Goal: Task Accomplishment & Management: Complete application form

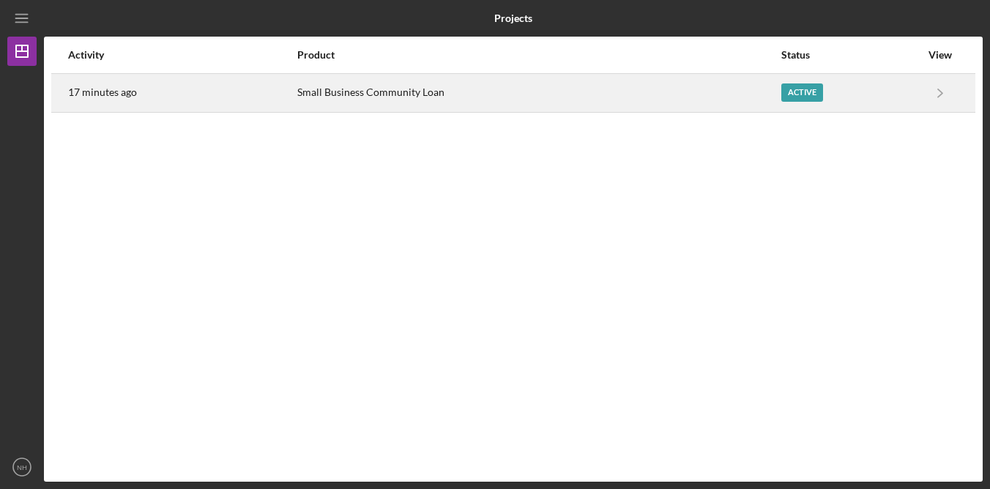
click at [420, 97] on div "Small Business Community Loan" at bounding box center [538, 93] width 483 height 37
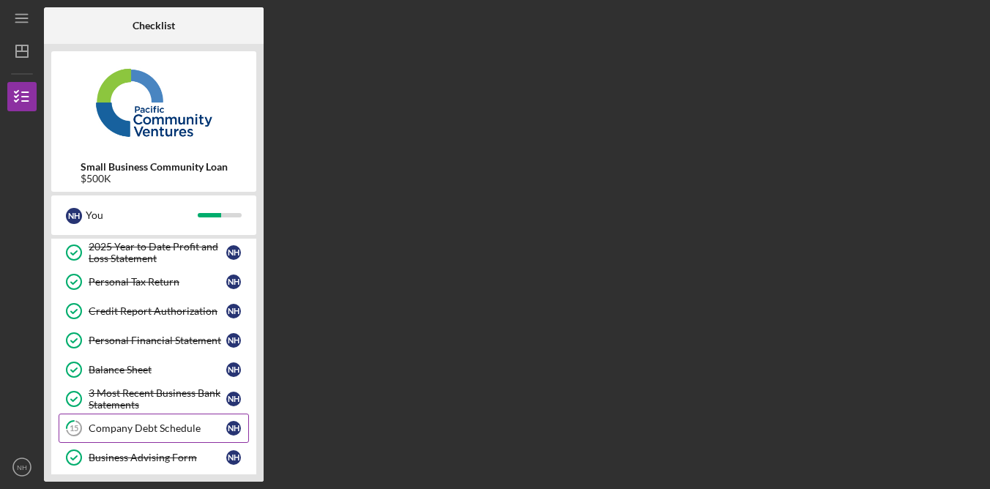
scroll to position [374, 0]
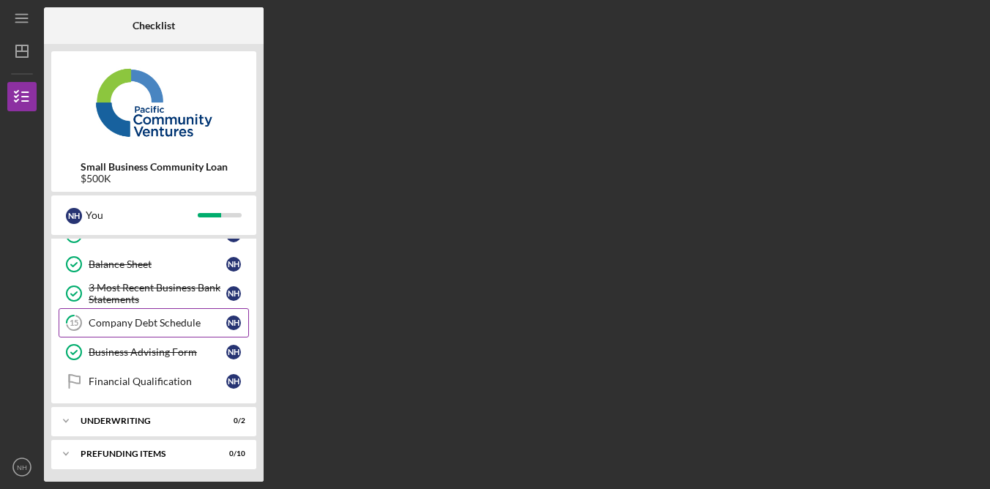
click at [157, 325] on div "Company Debt Schedule" at bounding box center [158, 323] width 138 height 12
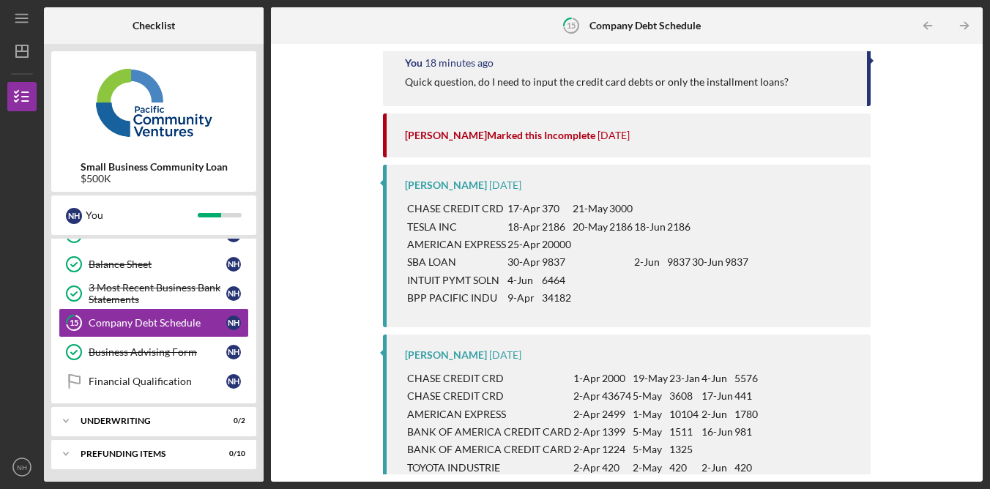
scroll to position [178, 0]
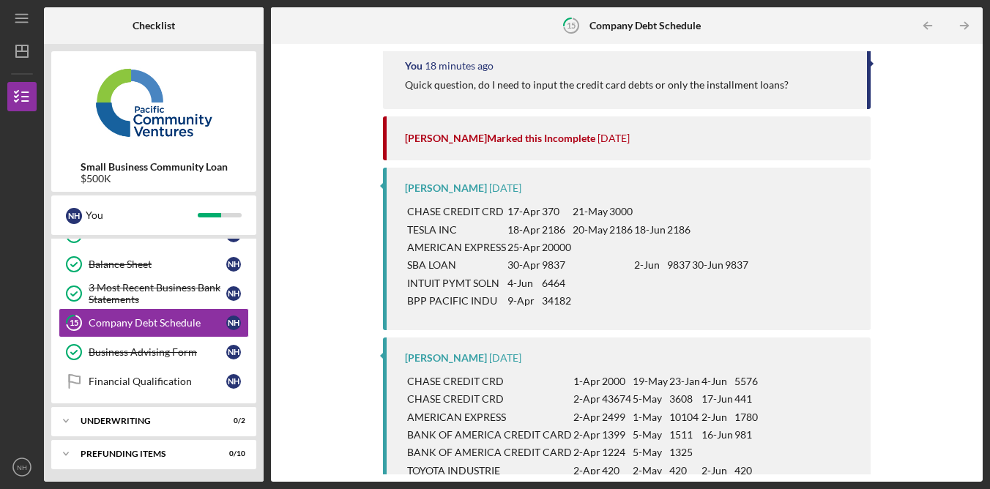
click at [902, 281] on div "Complete the Form Form Icon/Upload Upload Request Icon/Message Comment You 18 m…" at bounding box center [626, 262] width 697 height 423
click at [557, 262] on p "9837" at bounding box center [556, 265] width 29 height 16
click at [473, 264] on p "SBA LOAN" at bounding box center [456, 265] width 99 height 16
click at [483, 259] on p "SBA LOAN" at bounding box center [456, 265] width 99 height 16
click at [561, 300] on p "34182" at bounding box center [556, 301] width 29 height 16
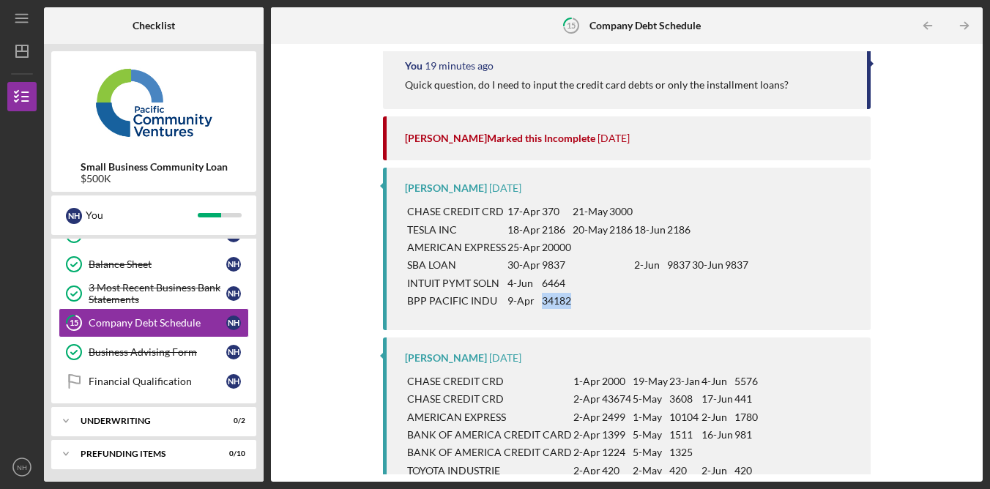
click at [560, 300] on p "34182" at bounding box center [556, 301] width 29 height 16
click at [697, 290] on td at bounding box center [707, 284] width 33 height 18
click at [604, 295] on td at bounding box center [590, 301] width 37 height 18
click at [634, 311] on td at bounding box center [650, 311] width 33 height 1
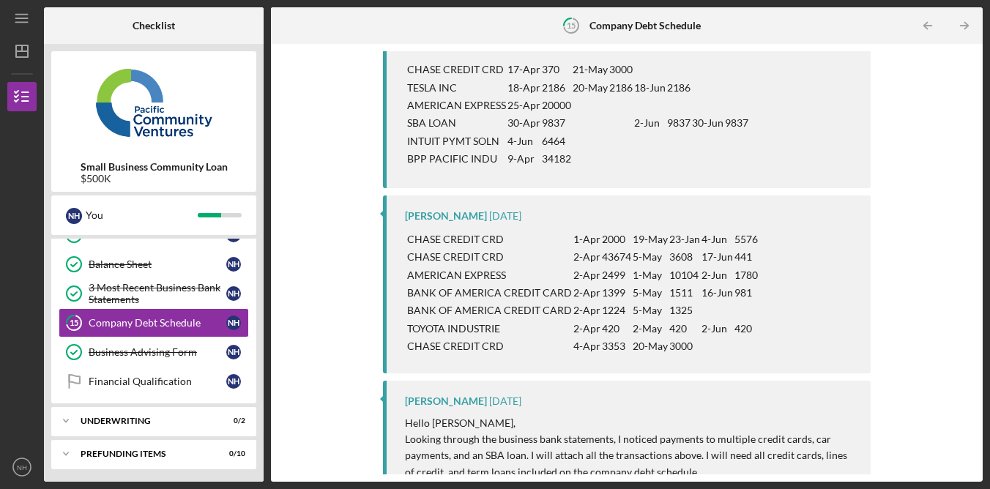
scroll to position [319, 0]
click at [959, 229] on div "Complete the Form Form Icon/Upload Upload Request Icon/Message Comment You 21 m…" at bounding box center [626, 262] width 697 height 423
click at [952, 290] on div "Complete the Form Form Icon/Upload Upload Request Icon/Message Comment You 21 m…" at bounding box center [626, 262] width 697 height 423
click at [939, 309] on div "Complete the Form Form Icon/Upload Upload Request Icon/Message Comment You 21 m…" at bounding box center [626, 262] width 697 height 423
click at [496, 280] on p "AMERICAN EXPRESS" at bounding box center [489, 276] width 165 height 16
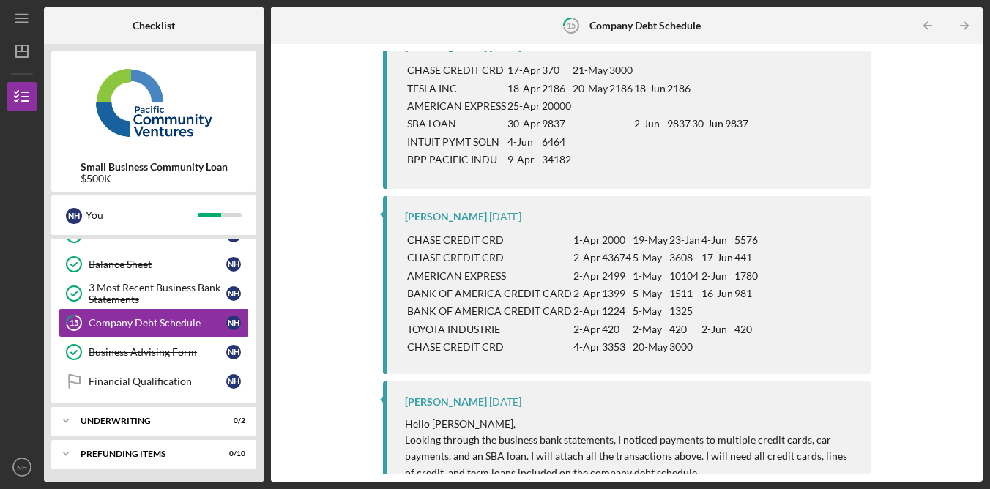
click at [969, 286] on div "Complete the Form Form Icon/Upload Upload Request Icon/Message Comment You 21 m…" at bounding box center [626, 262] width 697 height 423
click at [954, 290] on div "Complete the Form Form Icon/Upload Upload Request Icon/Message Comment You 21 m…" at bounding box center [626, 262] width 697 height 423
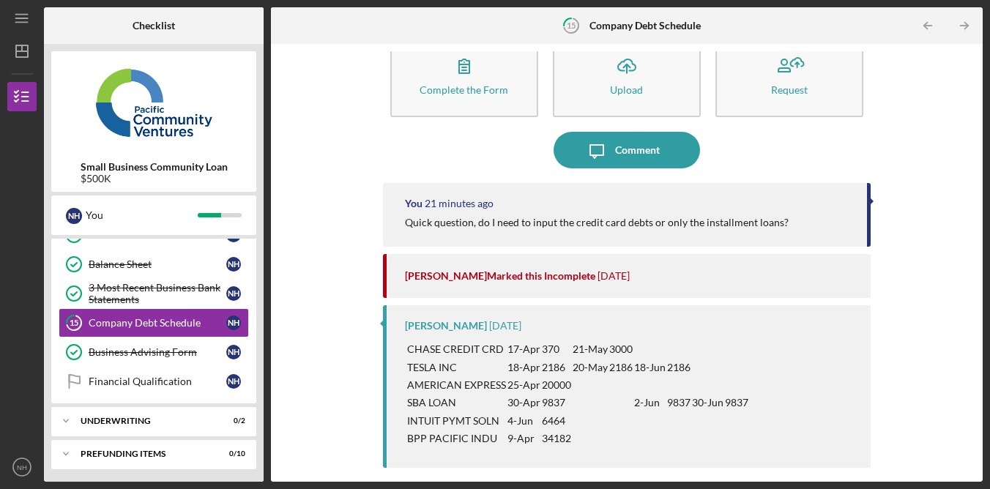
scroll to position [0, 0]
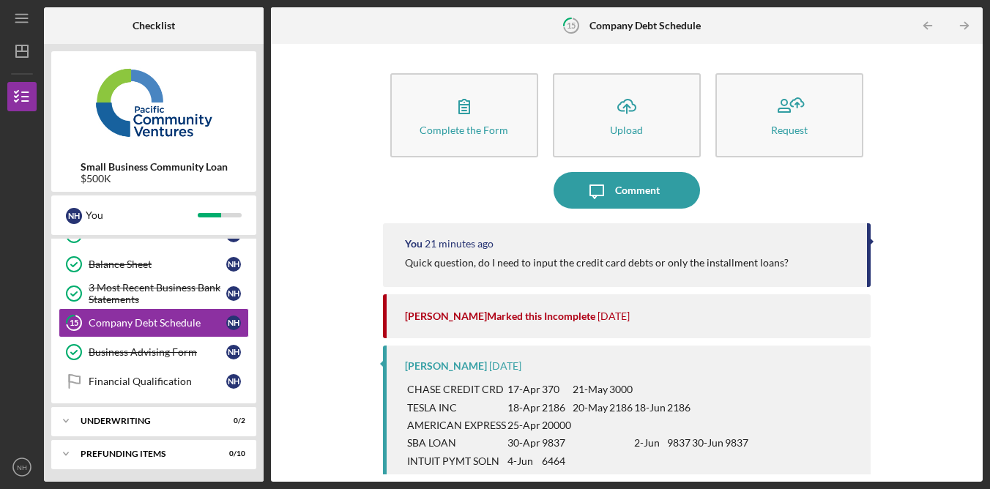
drag, startPoint x: 938, startPoint y: 229, endPoint x: 942, endPoint y: 223, distance: 7.9
click at [938, 231] on div "Complete the Form Form Icon/Upload Upload Request Icon/Message Comment You 21 m…" at bounding box center [626, 262] width 697 height 423
click at [947, 185] on div "Complete the Form Form Icon/Upload Upload Request Icon/Message Comment You 21 m…" at bounding box center [626, 262] width 697 height 423
click at [949, 168] on div "Complete the Form Form Icon/Upload Upload Request Icon/Message Comment You 21 m…" at bounding box center [626, 262] width 697 height 423
click at [947, 168] on div "Complete the Form Form Icon/Upload Upload Request Icon/Message Comment You 21 m…" at bounding box center [626, 262] width 697 height 423
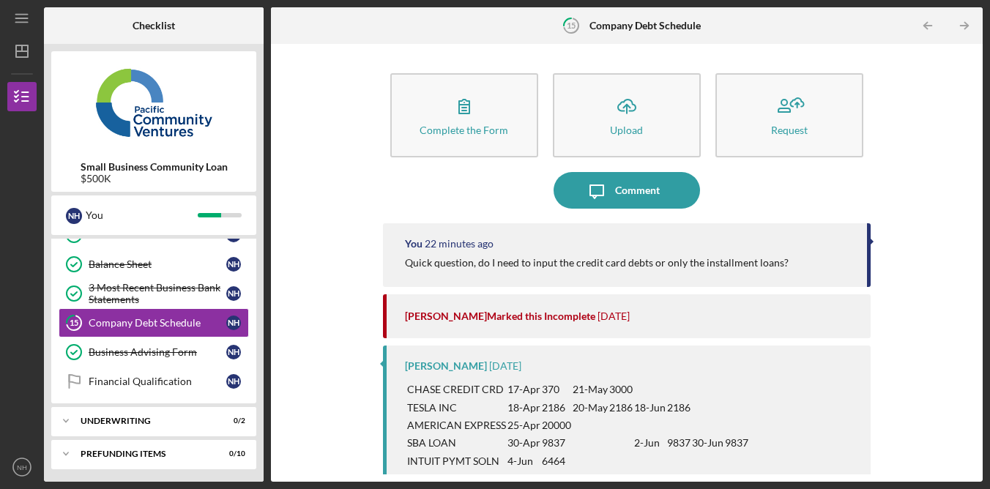
click at [948, 160] on div "Complete the Form Form Icon/Upload Upload Request Icon/Message Comment You 22 m…" at bounding box center [626, 262] width 697 height 423
click at [927, 169] on div "Complete the Form Form Icon/Upload Upload Request Icon/Message Comment You 22 m…" at bounding box center [626, 262] width 697 height 423
click at [911, 183] on div "Complete the Form Form Icon/Upload Upload Request Icon/Message Comment You 22 m…" at bounding box center [626, 262] width 697 height 423
click at [913, 178] on div "Complete the Form Form Icon/Upload Upload Request Icon/Message Comment You 22 m…" at bounding box center [626, 262] width 697 height 423
click at [936, 167] on div "Complete the Form Form Icon/Upload Upload Request Icon/Message Comment You 22 m…" at bounding box center [626, 262] width 697 height 423
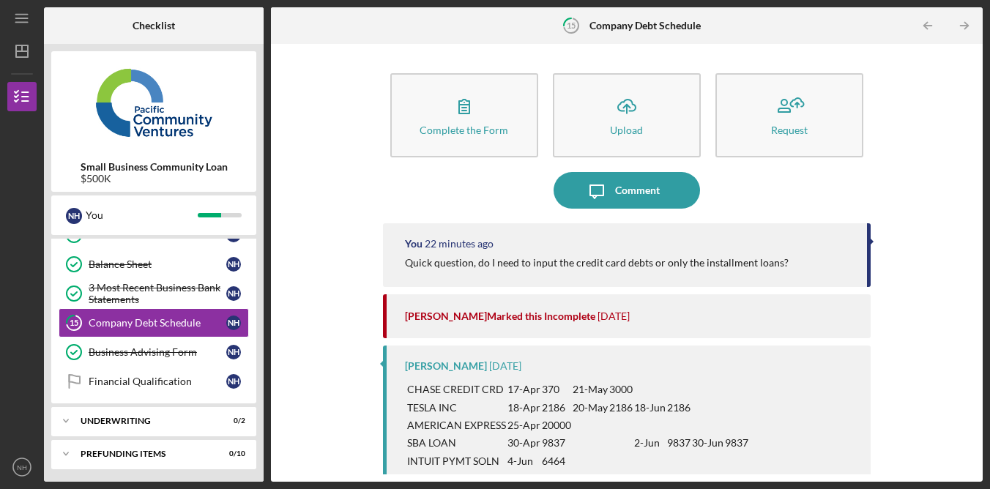
click at [927, 154] on div "Complete the Form Form Icon/Upload Upload Request Icon/Message Comment You 22 m…" at bounding box center [626, 262] width 697 height 423
click at [929, 153] on div "Complete the Form Form Icon/Upload Upload Request Icon/Message Comment You 22 m…" at bounding box center [626, 262] width 697 height 423
click at [929, 152] on div "Complete the Form Form Icon/Upload Upload Request Icon/Message Comment You 22 m…" at bounding box center [626, 262] width 697 height 423
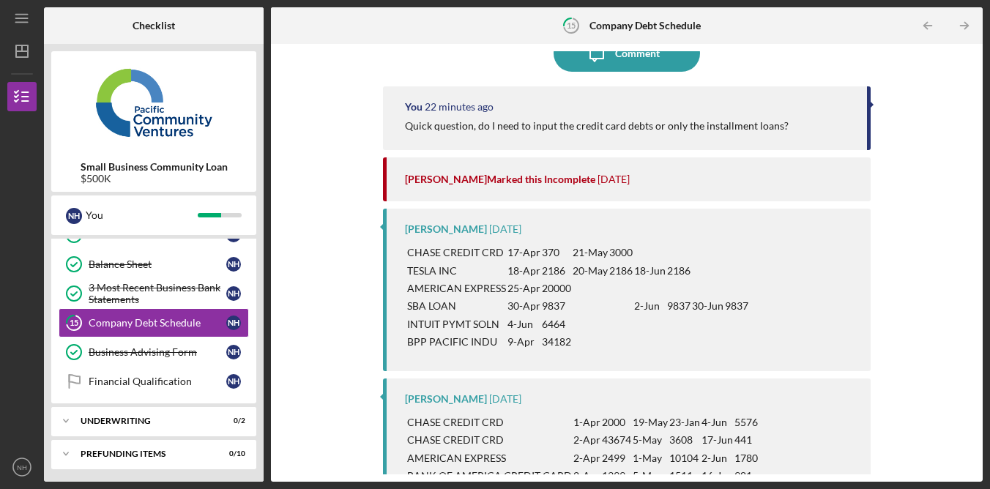
scroll to position [142, 0]
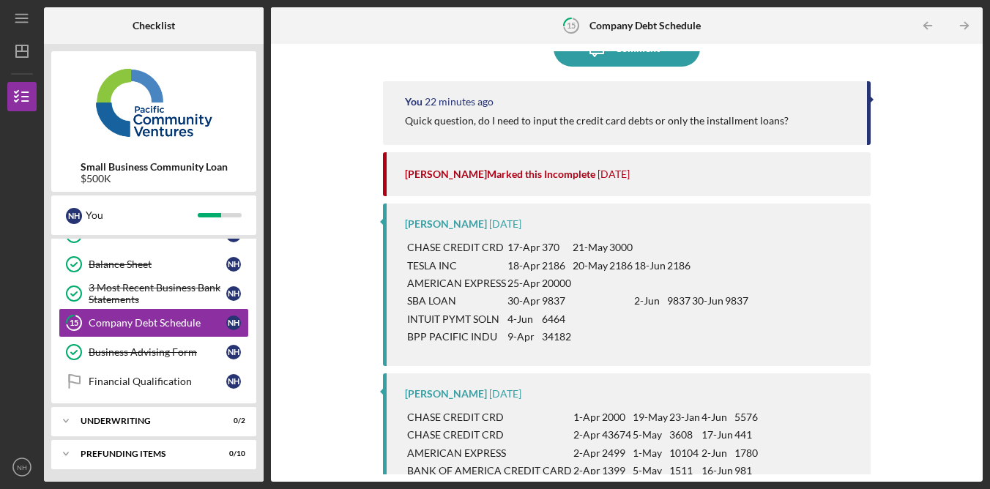
click at [935, 147] on div "Complete the Form Form Icon/Upload Upload Request Icon/Message Comment You 22 m…" at bounding box center [626, 262] width 697 height 423
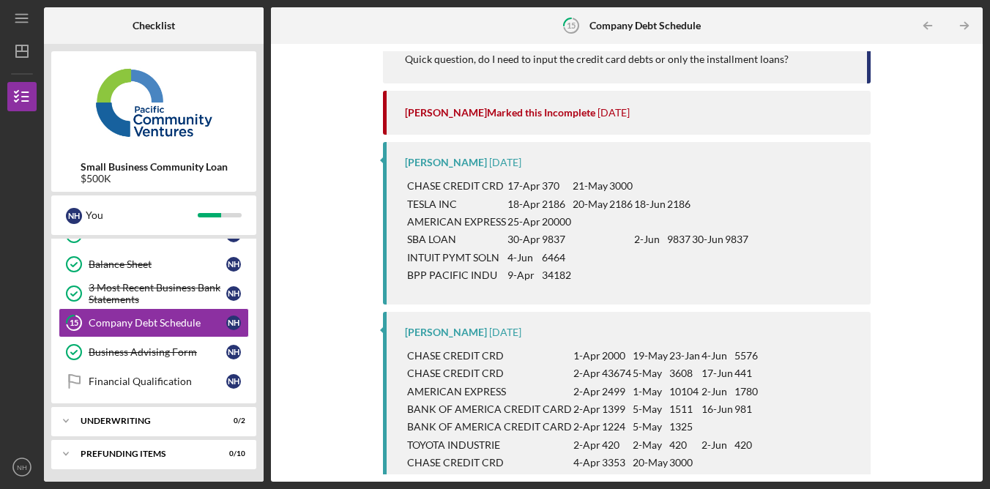
scroll to position [0, 0]
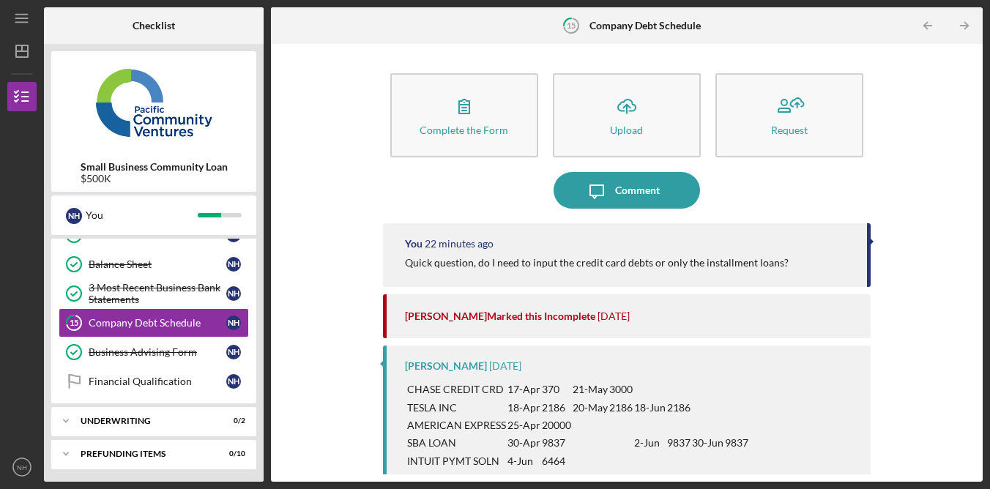
click at [911, 270] on div "Complete the Form Form Icon/Upload Upload Request Icon/Message Comment You 22 m…" at bounding box center [626, 262] width 697 height 423
click at [912, 269] on div "Complete the Form Form Icon/Upload Upload Request Icon/Message Comment You 22 m…" at bounding box center [626, 262] width 697 height 423
click at [913, 269] on div "Complete the Form Form Icon/Upload Upload Request Icon/Message Comment You 22 m…" at bounding box center [626, 262] width 697 height 423
click at [914, 266] on div "Complete the Form Form Icon/Upload Upload Request Icon/Message Comment You 22 m…" at bounding box center [626, 262] width 697 height 423
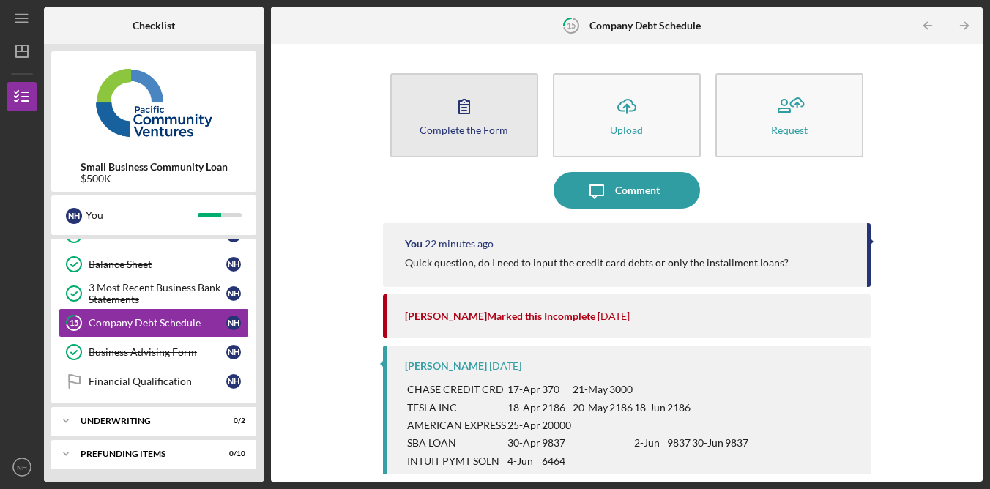
click at [472, 135] on div "Complete the Form" at bounding box center [464, 130] width 89 height 11
